Goal: Communication & Community: Answer question/provide support

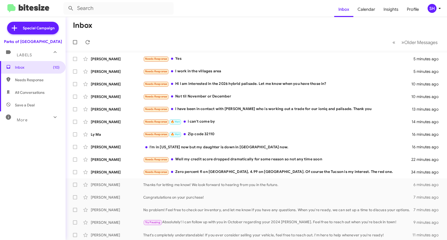
click at [310, 19] on mat-toolbar-row "Inbox" at bounding box center [256, 25] width 381 height 17
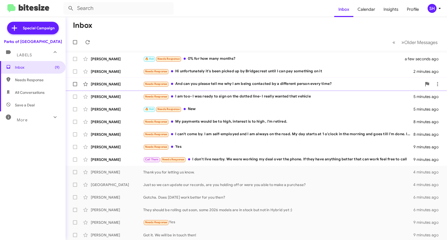
click at [213, 85] on div "Needs Response And can you please tell me why I am being contacted by a differe…" at bounding box center [282, 84] width 278 height 6
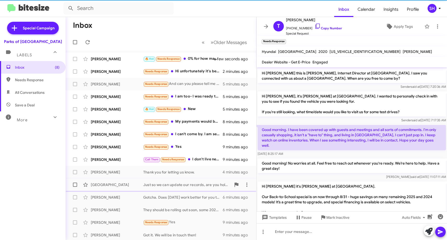
scroll to position [96, 0]
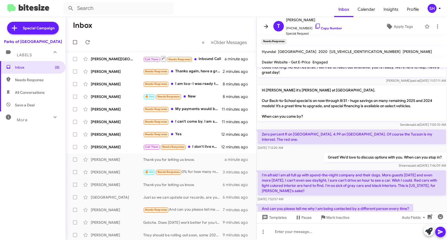
click at [265, 25] on icon at bounding box center [266, 26] width 6 height 6
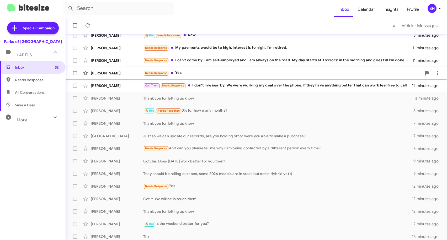
scroll to position [64, 0]
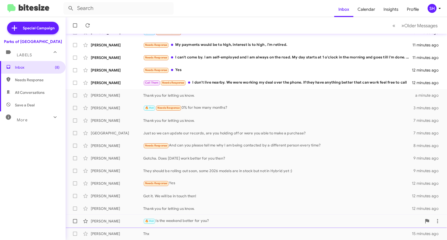
click at [194, 221] on div "🔥 Hot Is the weekend better for you?" at bounding box center [282, 221] width 278 height 6
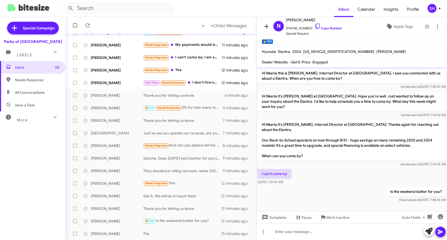
click at [268, 24] on icon at bounding box center [266, 26] width 6 height 6
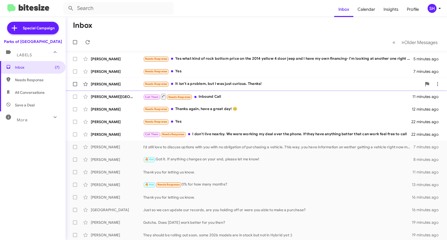
click at [216, 84] on div "Needs Response It isn't a problem, but I was just curious. Thanks!" at bounding box center [282, 84] width 278 height 6
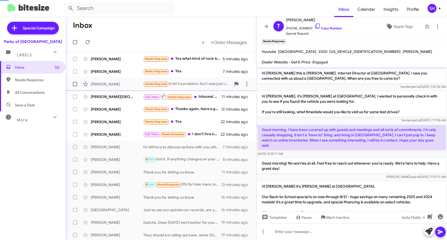
scroll to position [145, 0]
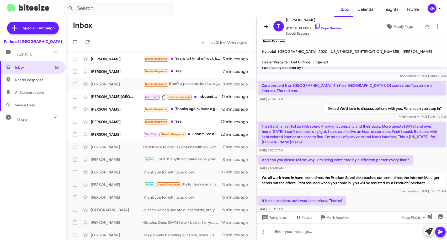
click at [265, 29] on icon at bounding box center [266, 26] width 6 height 6
